Goal: Obtain resource: Obtain resource

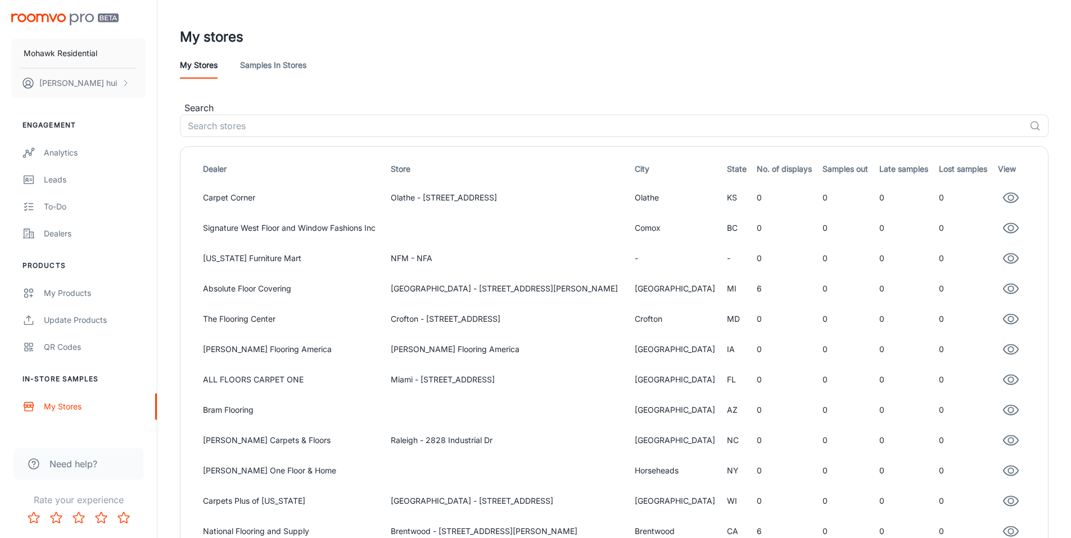
click at [750, 31] on div "My stores" at bounding box center [614, 36] width 868 height 29
click at [78, 13] on img "scrollable content" at bounding box center [64, 19] width 107 height 12
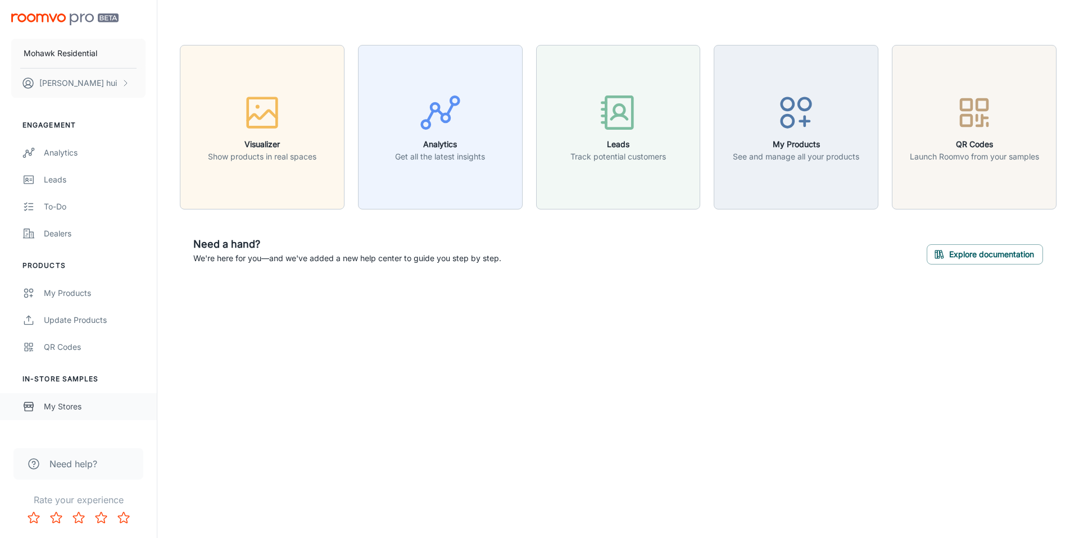
click at [80, 401] on div "My Stores" at bounding box center [95, 407] width 102 height 12
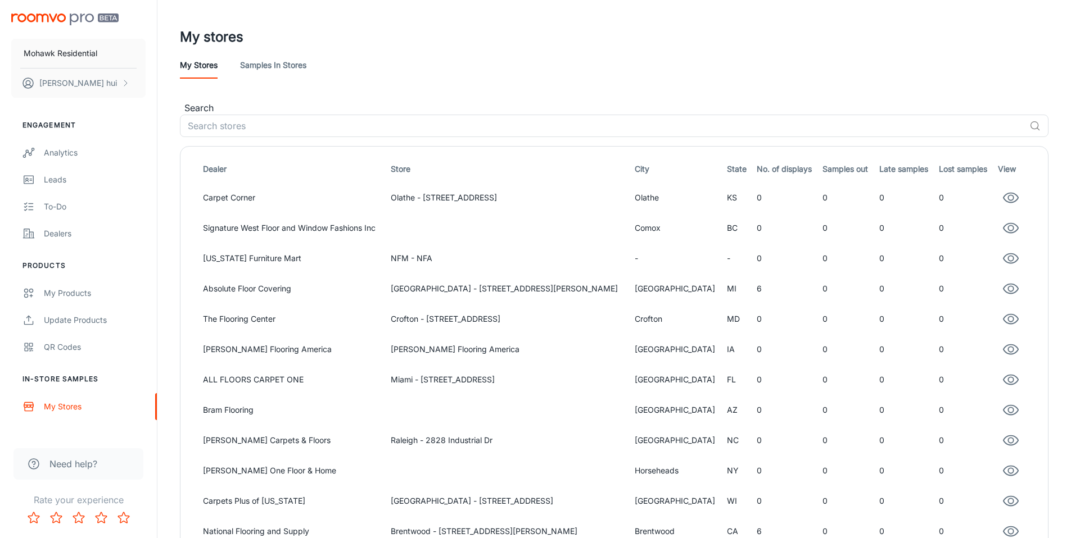
click at [386, 229] on td "Signature West Floor and Window Fashions Inc" at bounding box center [287, 228] width 197 height 30
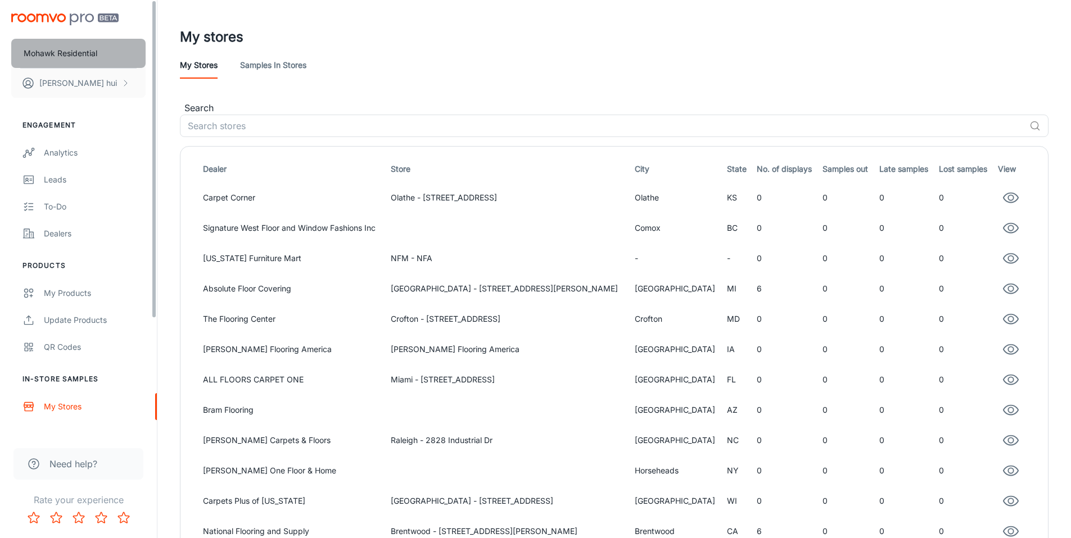
click at [55, 60] on button "Mohawk Residential" at bounding box center [78, 53] width 134 height 29
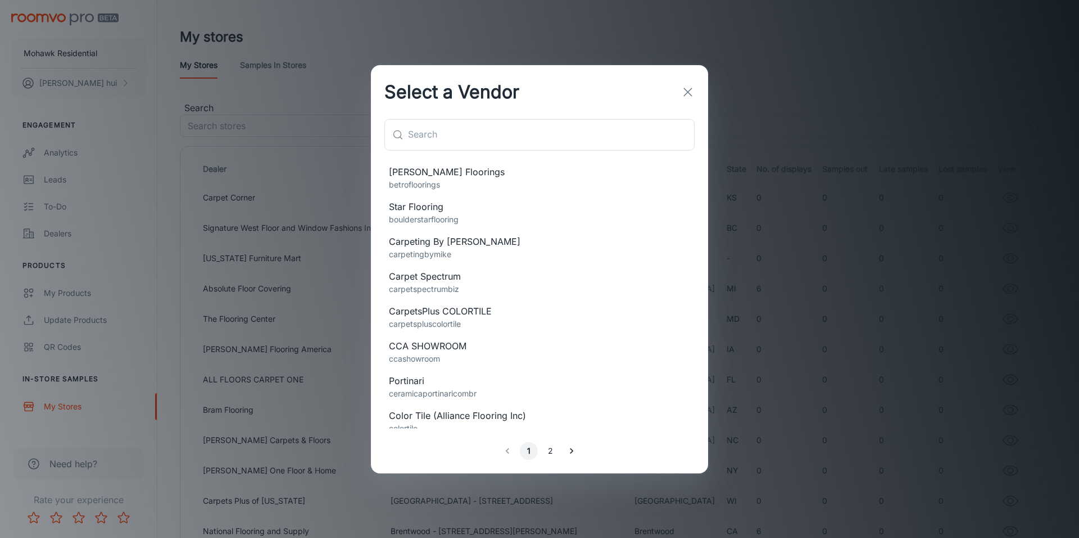
scroll to position [354, 0]
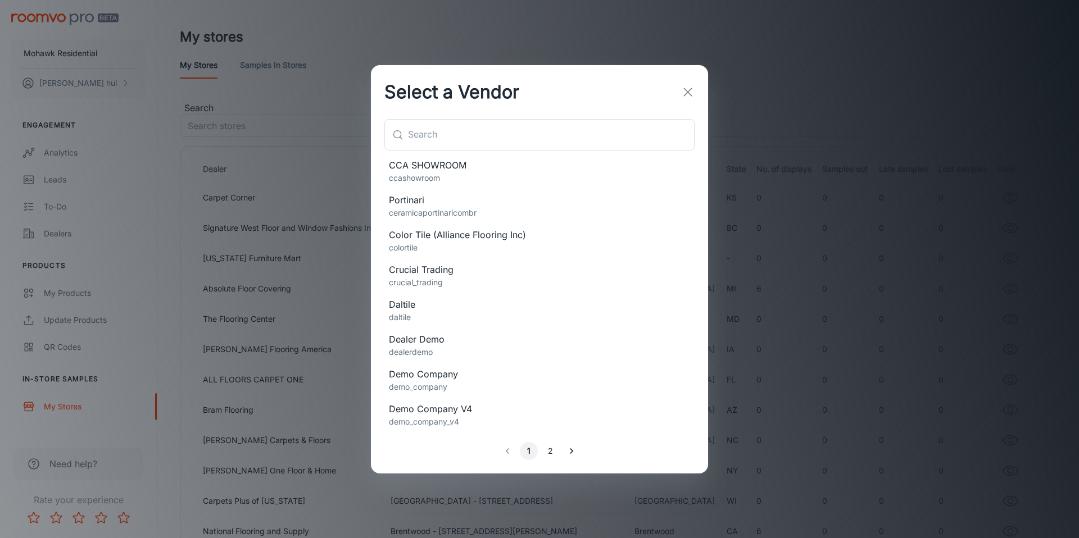
click at [496, 342] on span "Dealer Demo" at bounding box center [539, 339] width 301 height 13
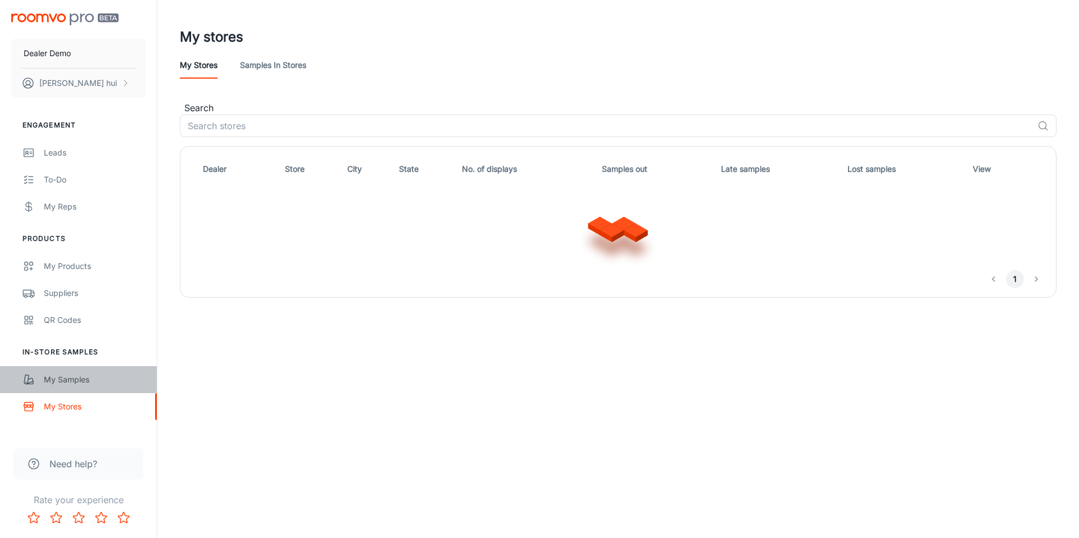
click at [71, 374] on div "My Samples" at bounding box center [95, 380] width 102 height 12
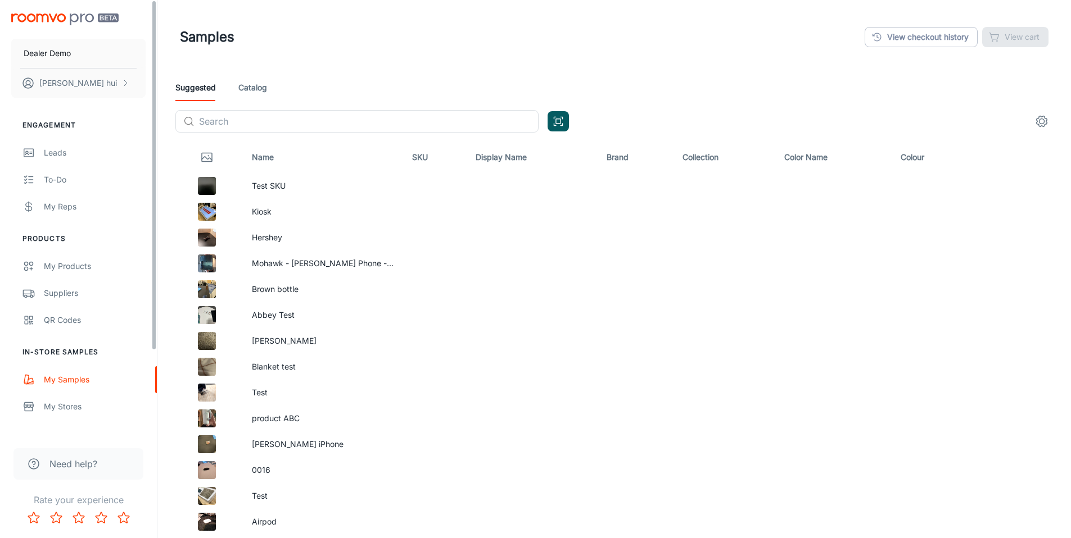
click at [261, 81] on link "Catalog" at bounding box center [252, 87] width 29 height 27
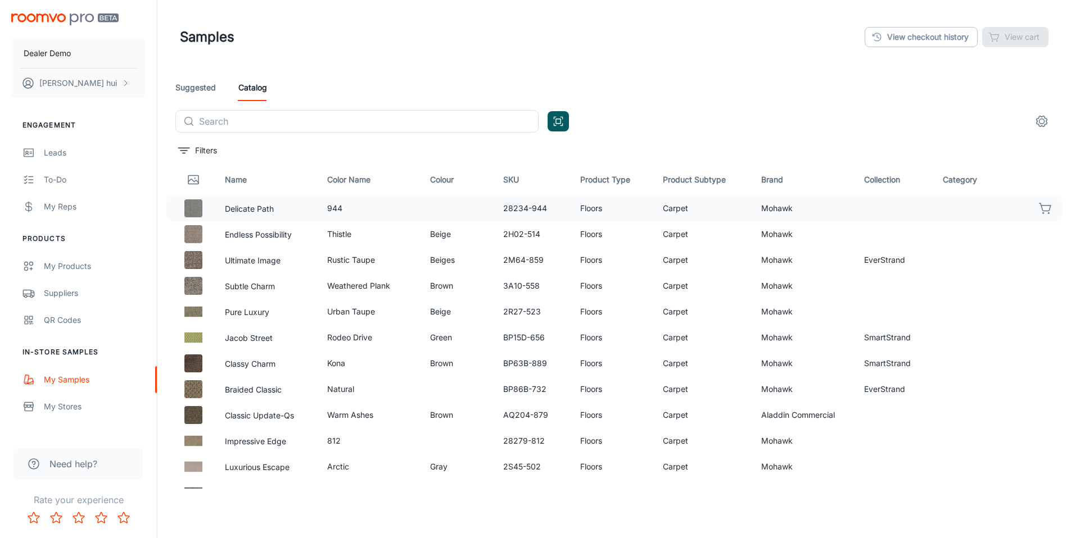
click at [750, 208] on button "button" at bounding box center [1045, 208] width 19 height 19
click at [40, 16] on img "scrollable content" at bounding box center [64, 19] width 107 height 12
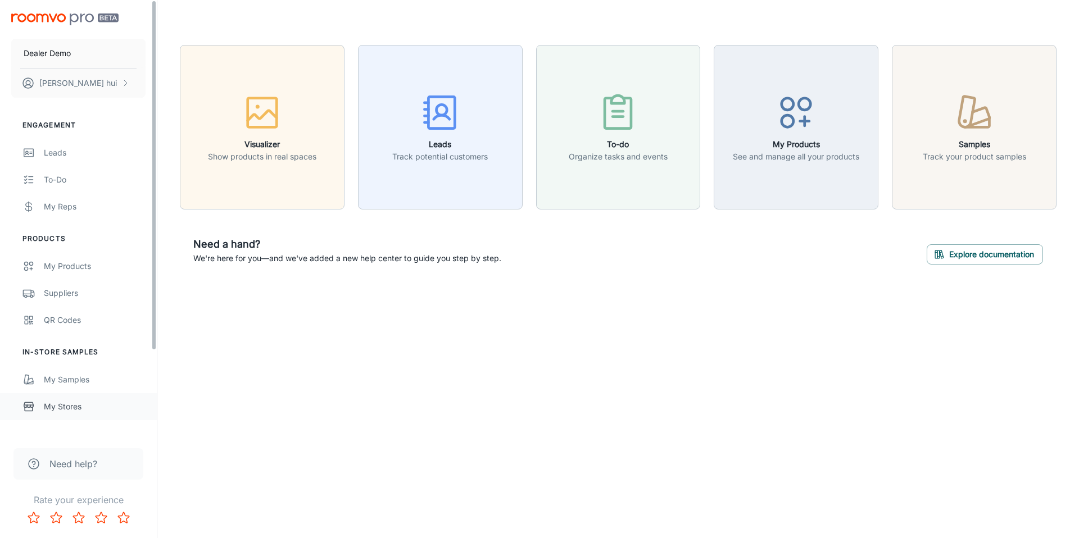
click at [41, 409] on link "My Stores" at bounding box center [78, 406] width 157 height 27
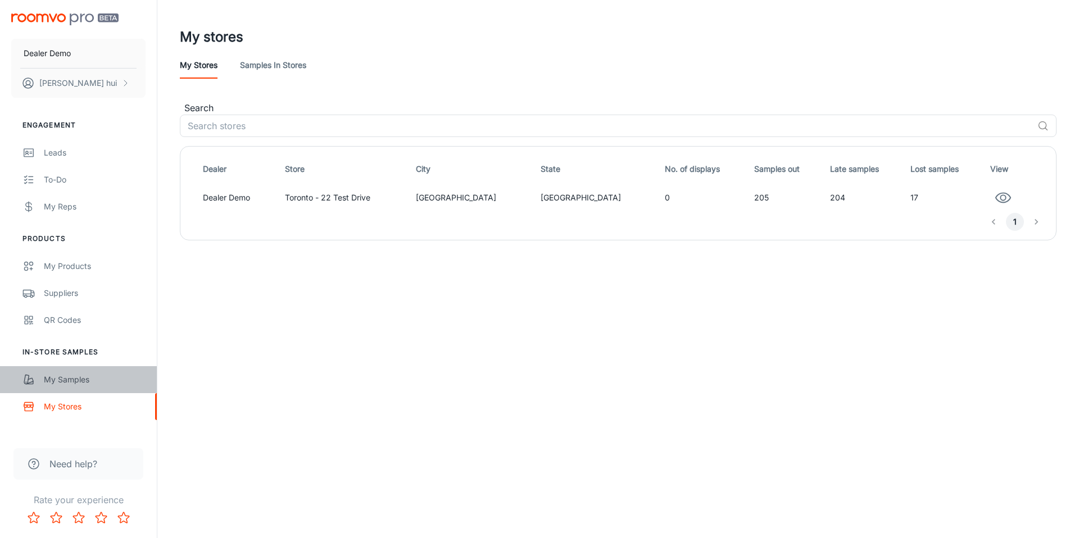
click at [79, 383] on div "My Samples" at bounding box center [95, 380] width 102 height 12
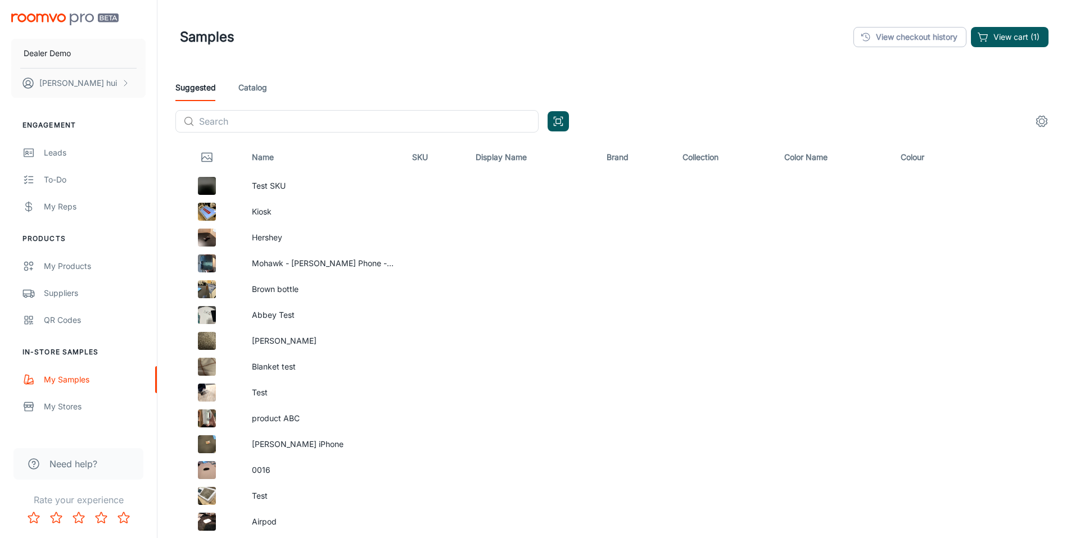
click at [235, 86] on div "Suggested Catalog" at bounding box center [613, 87] width 877 height 27
click at [250, 85] on link "Catalog" at bounding box center [252, 87] width 29 height 27
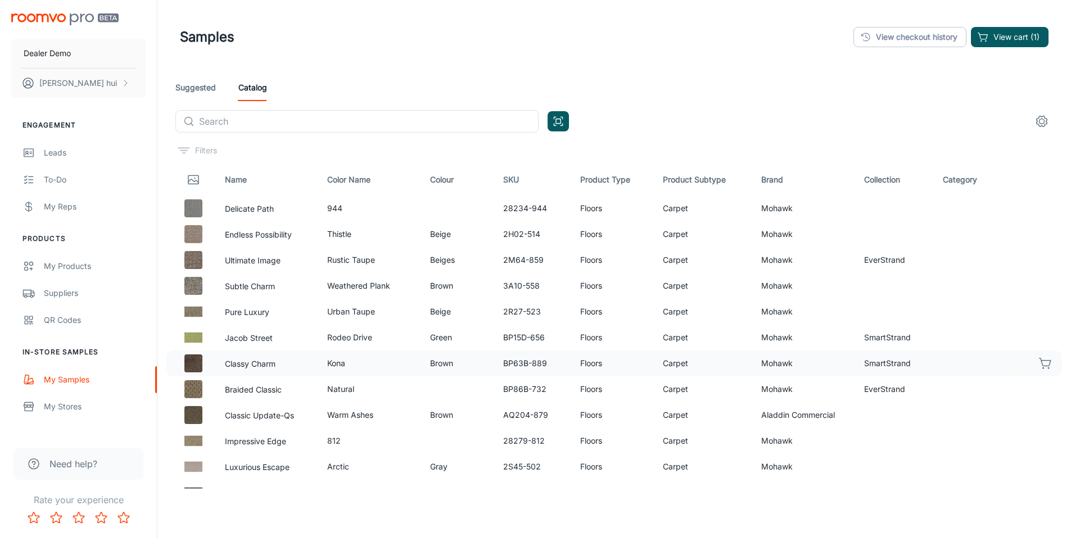
click at [1045, 363] on button "button" at bounding box center [1045, 363] width 19 height 19
click at [1003, 38] on button "View cart (2)" at bounding box center [1008, 37] width 79 height 20
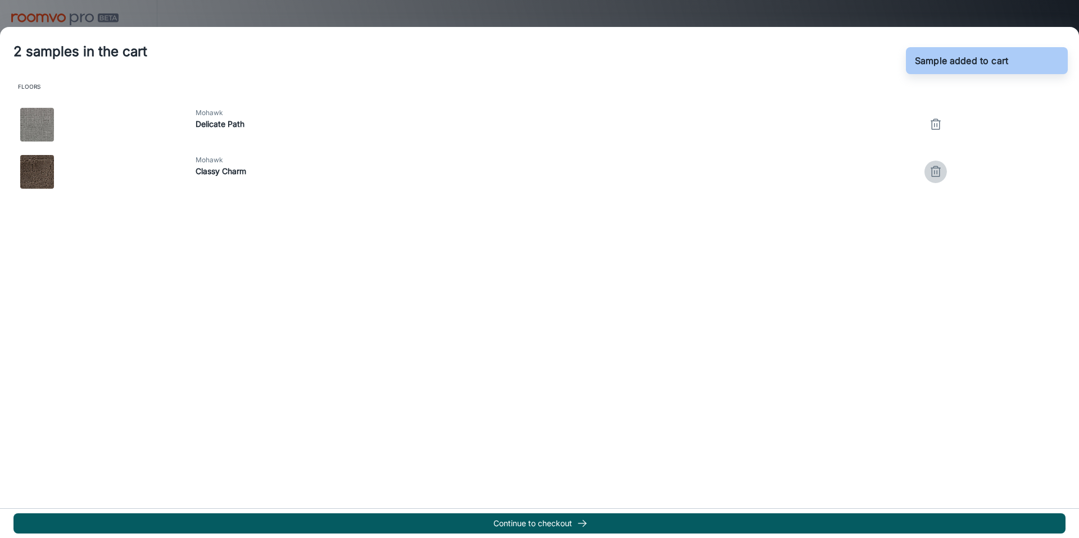
click at [932, 170] on icon "button" at bounding box center [935, 171] width 13 height 13
click at [934, 126] on line "button" at bounding box center [934, 125] width 0 height 3
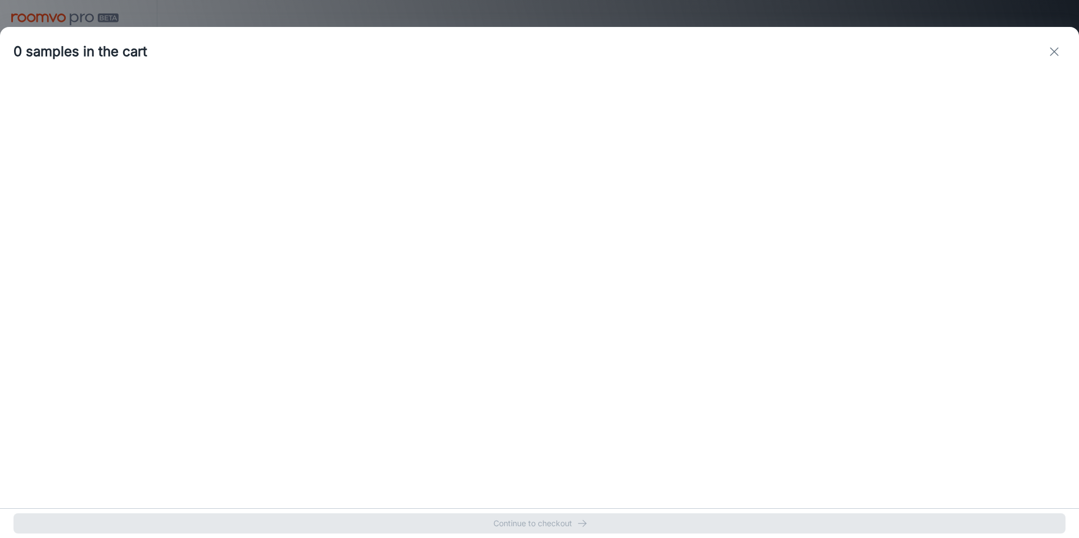
click at [667, 29] on div "0 samples in the cart" at bounding box center [539, 51] width 1079 height 49
